Goal: Task Accomplishment & Management: Manage account settings

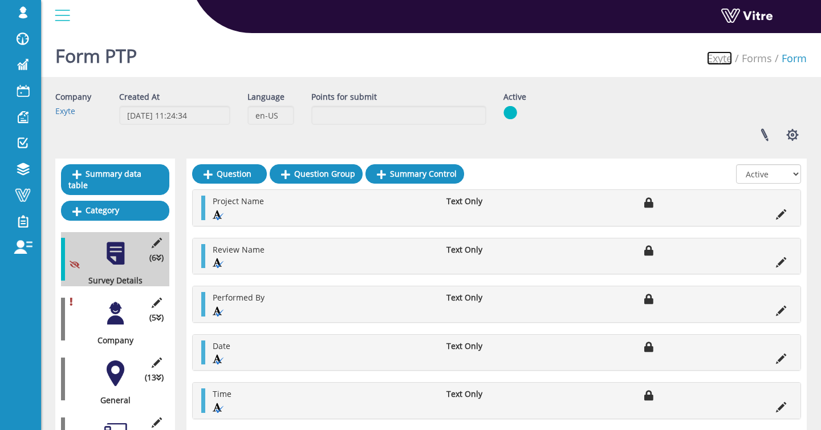
click at [725, 62] on link "Exyte" at bounding box center [719, 58] width 25 height 14
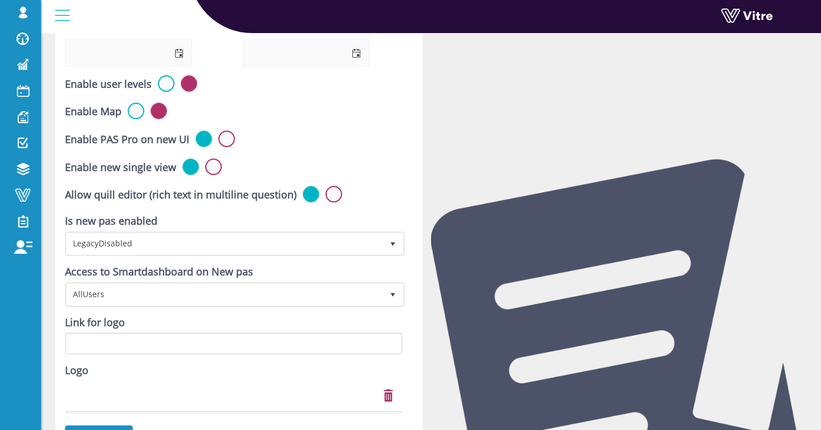
scroll to position [382, 0]
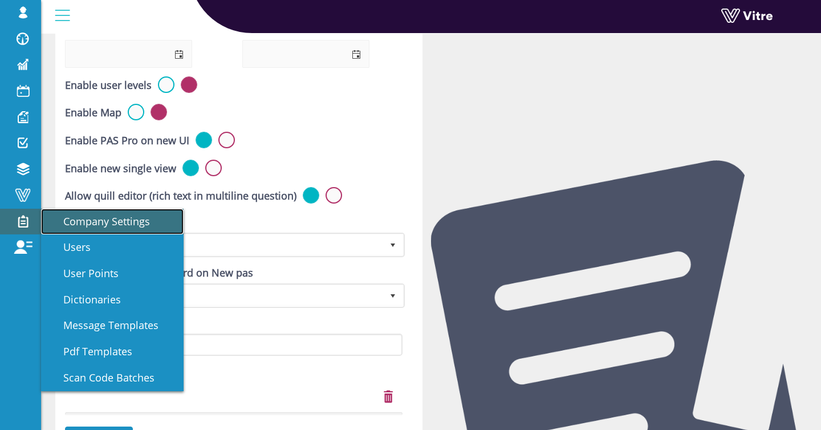
click at [84, 221] on span "Company Settings" at bounding box center [100, 221] width 100 height 14
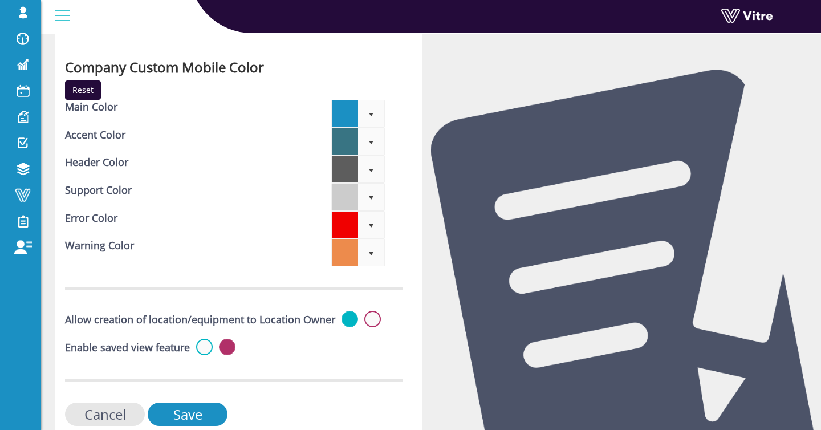
scroll to position [3632, 0]
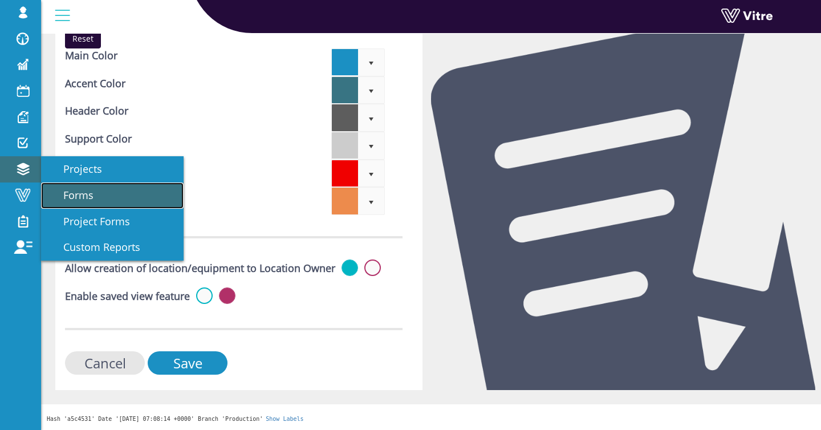
click at [84, 191] on span "Forms" at bounding box center [72, 195] width 44 height 14
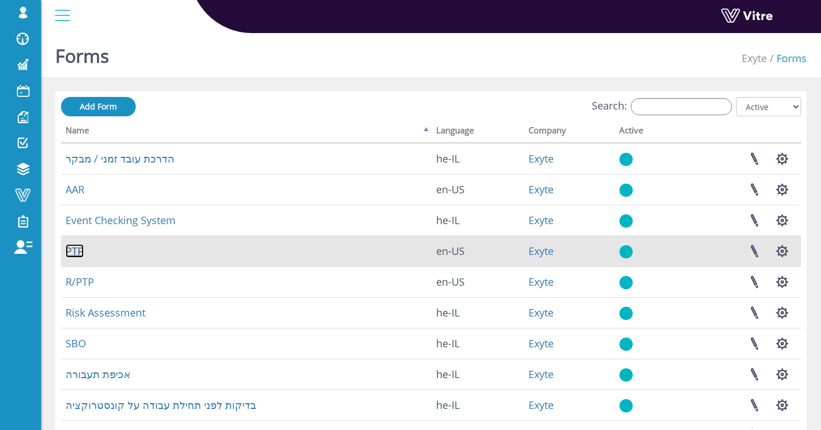
click at [79, 244] on link "PTP" at bounding box center [75, 251] width 18 height 14
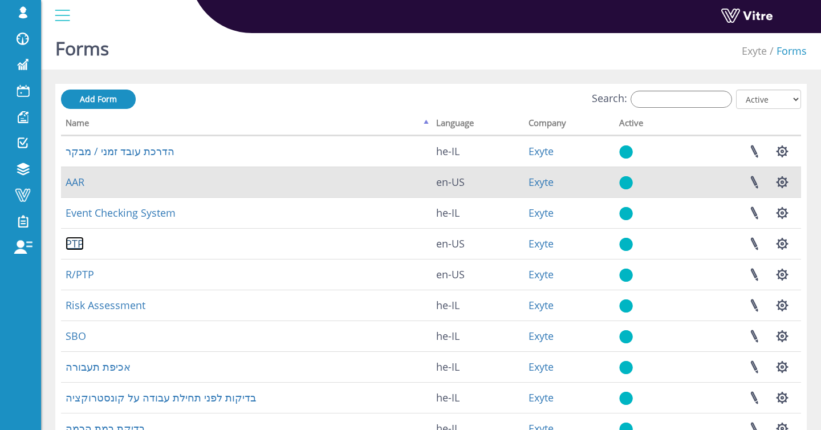
scroll to position [10, 0]
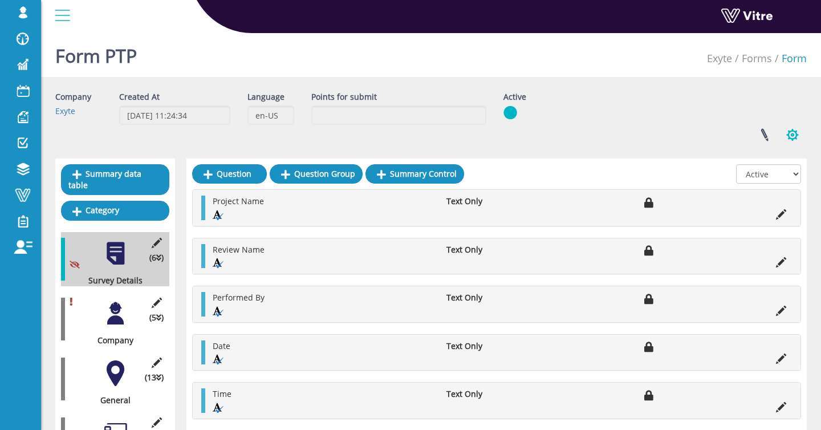
click at [796, 136] on button "button" at bounding box center [792, 135] width 28 height 30
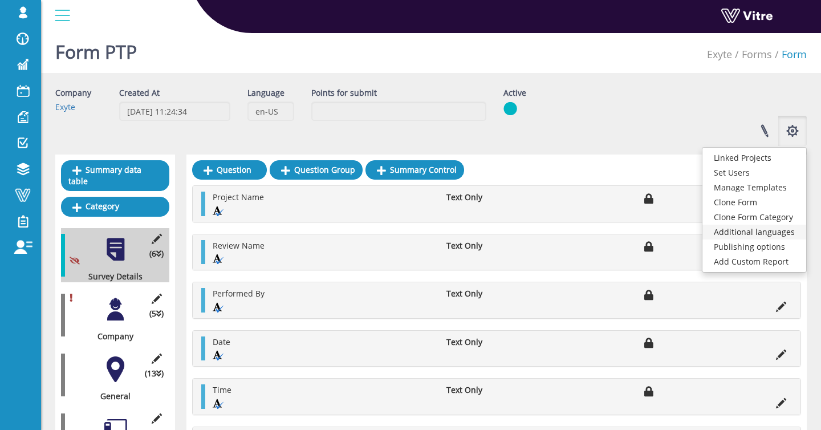
scroll to position [1, 0]
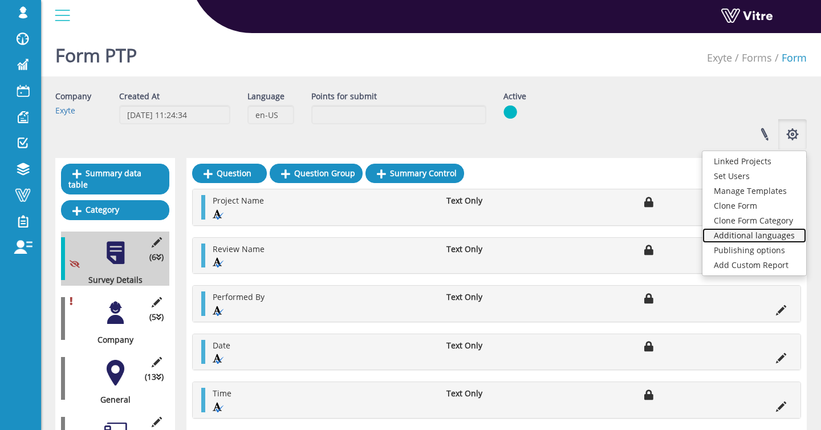
click at [784, 235] on link "Additional languages" at bounding box center [754, 235] width 104 height 15
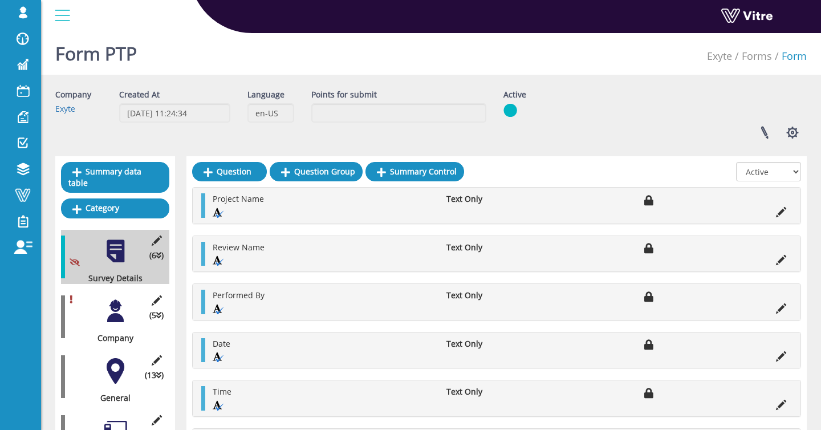
scroll to position [5, 0]
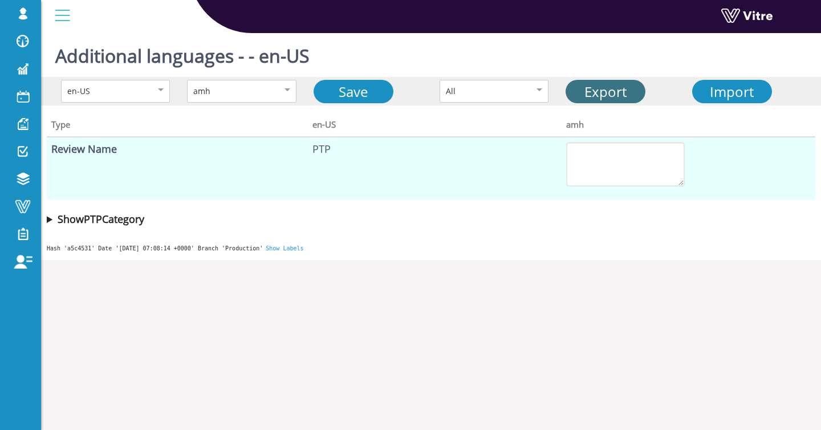
click at [601, 94] on link "Export" at bounding box center [605, 91] width 80 height 23
